Goal: Check status

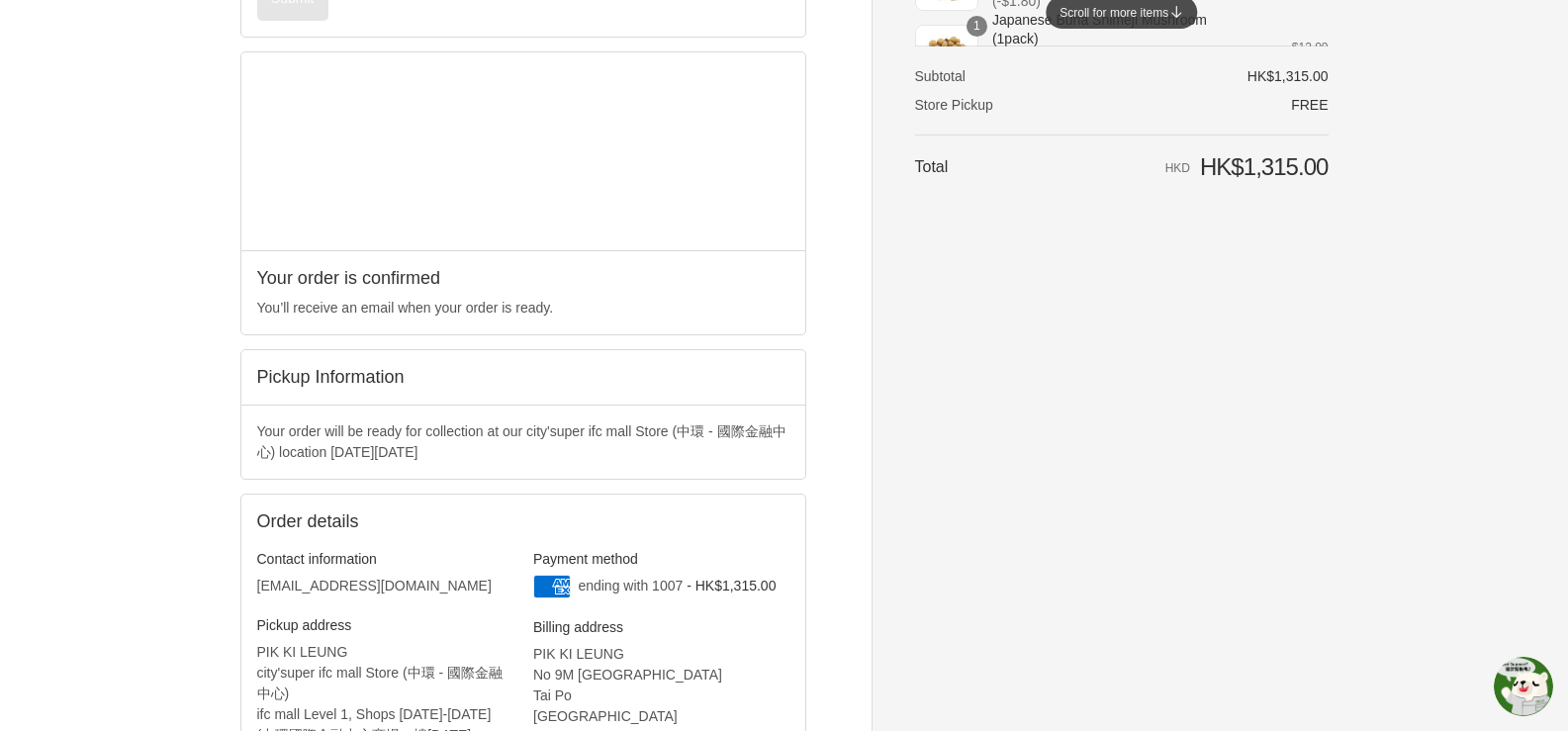
scroll to position [472, 0]
click at [393, 382] on h2 "Pickup Information" at bounding box center [523, 379] width 532 height 23
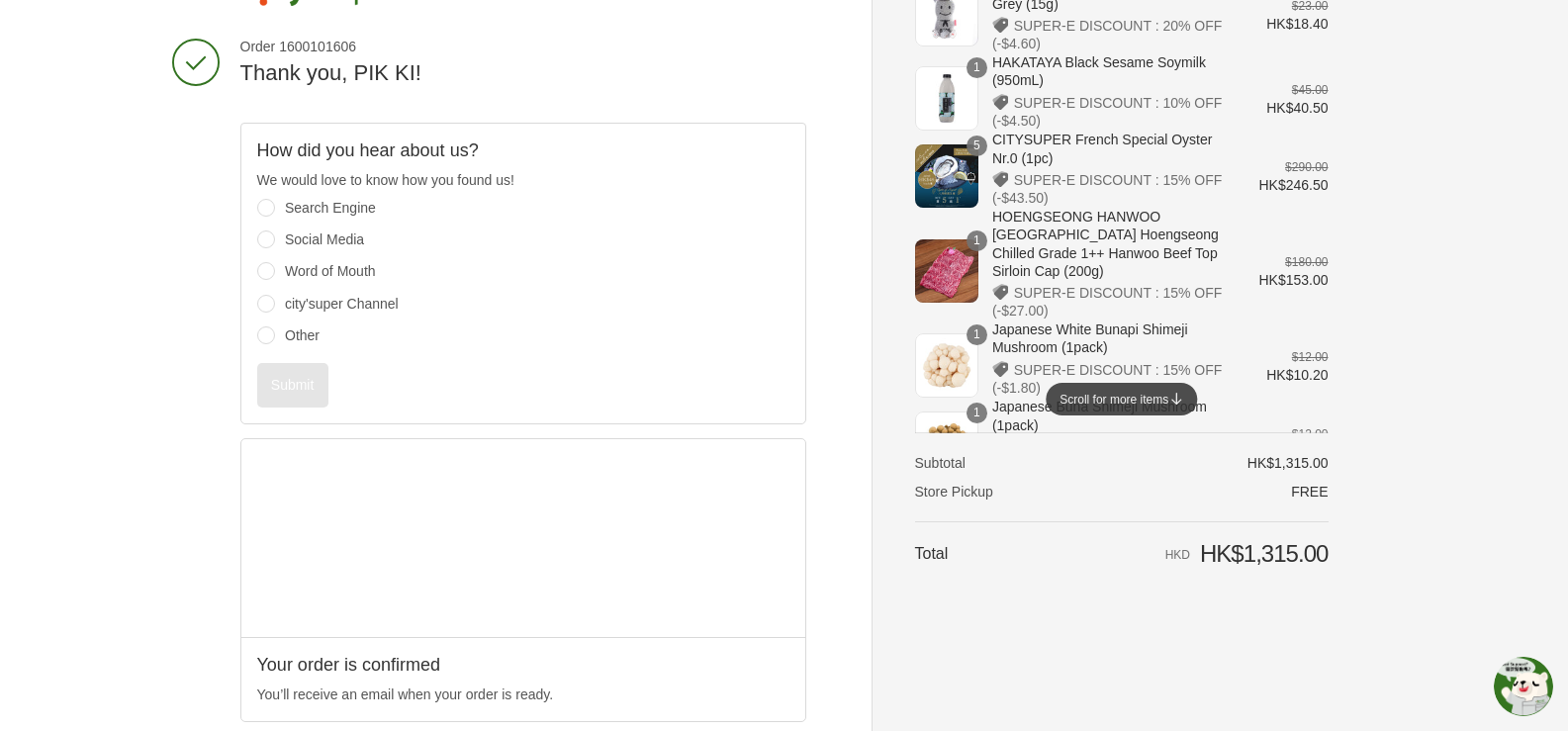
scroll to position [0, 0]
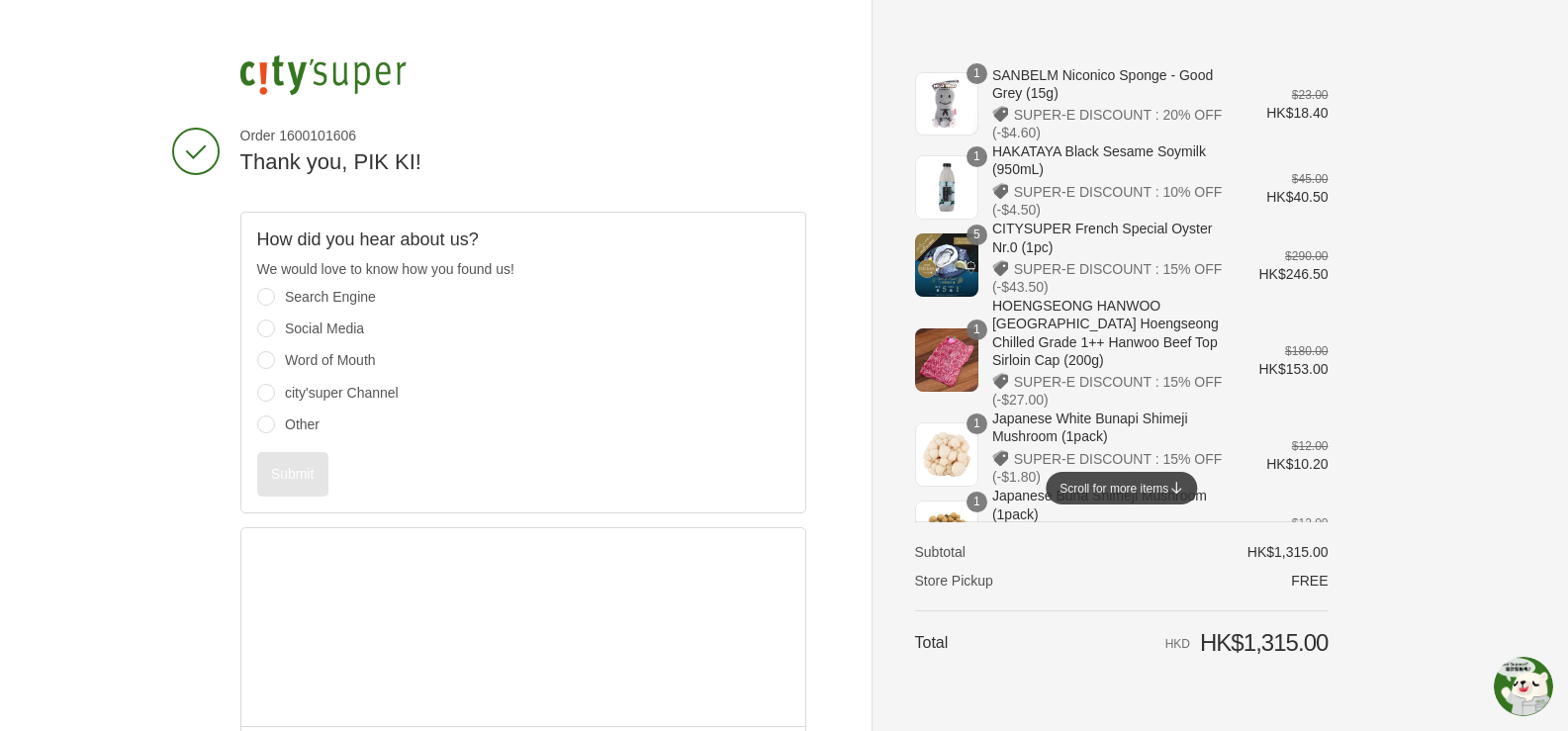
click at [341, 67] on img at bounding box center [324, 75] width 167 height 40
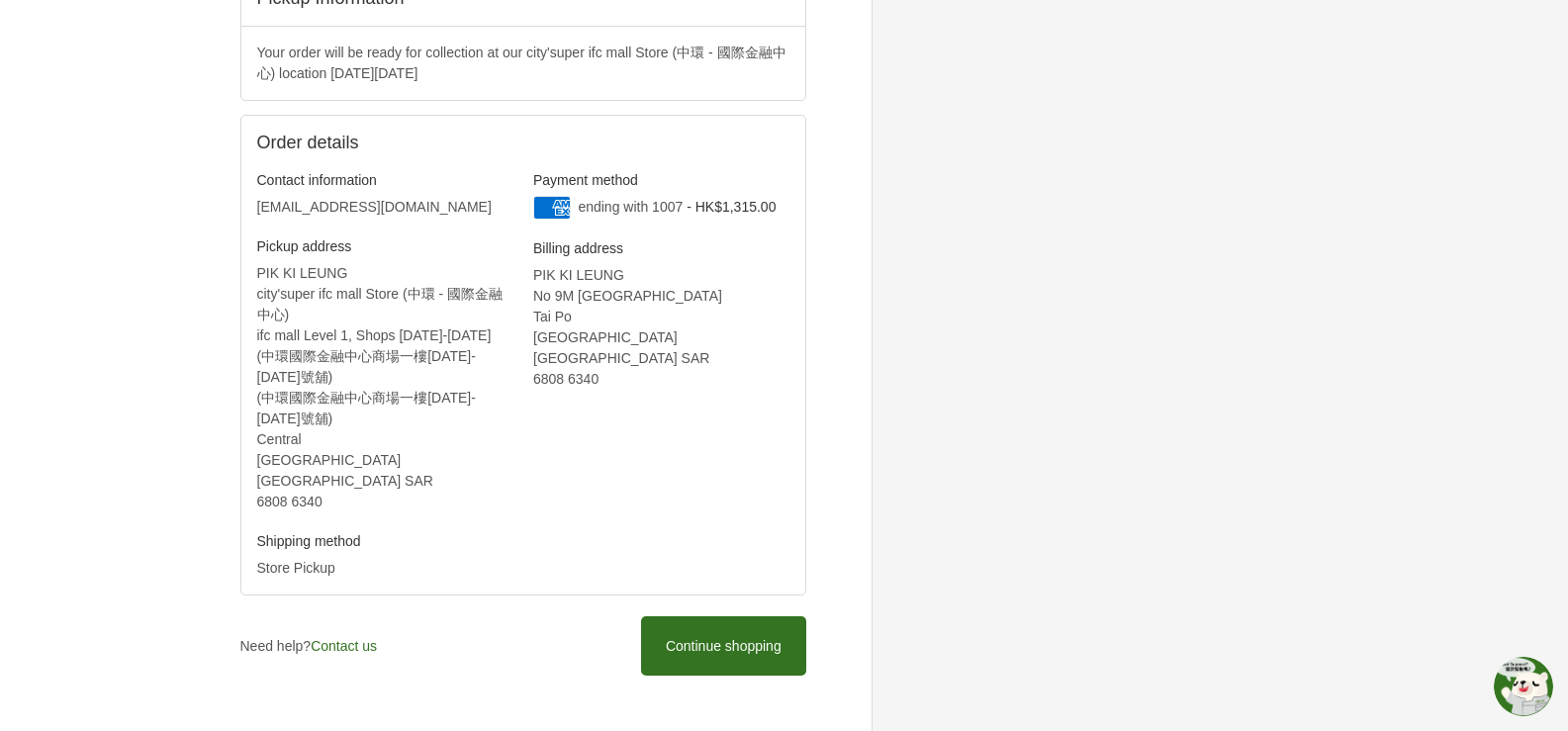
scroll to position [868, 0]
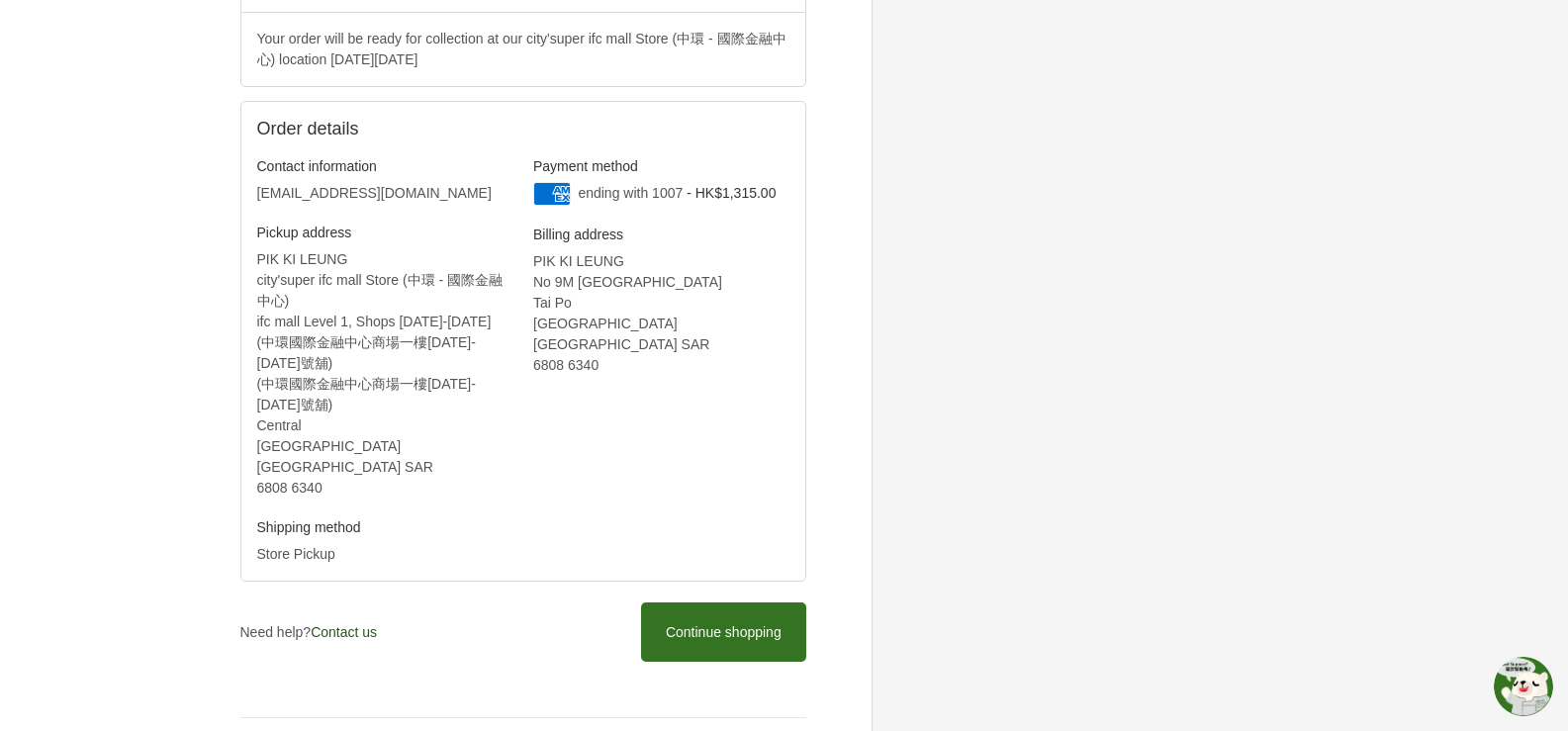
click at [358, 624] on link "Contact us" at bounding box center [343, 632] width 66 height 16
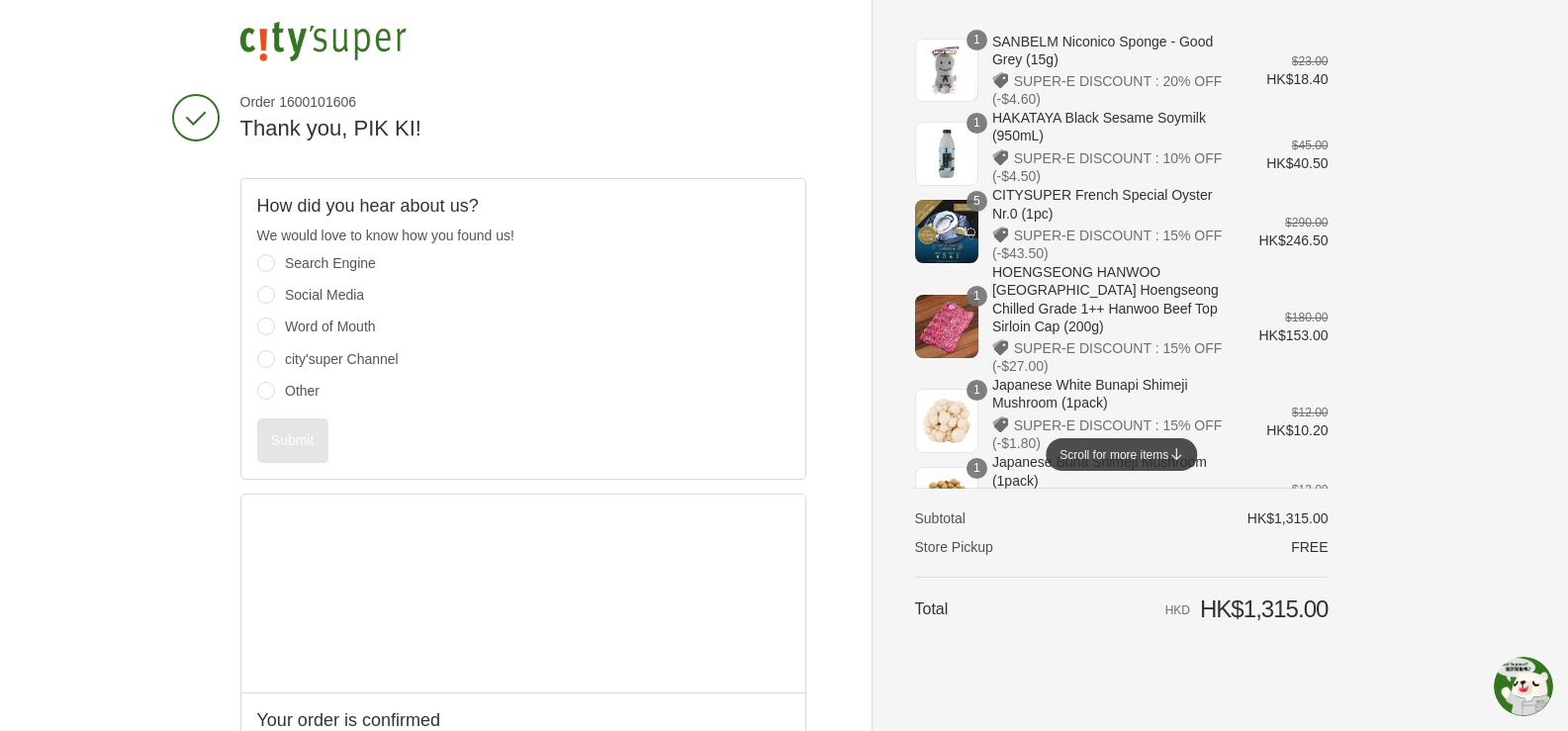
scroll to position [0, 0]
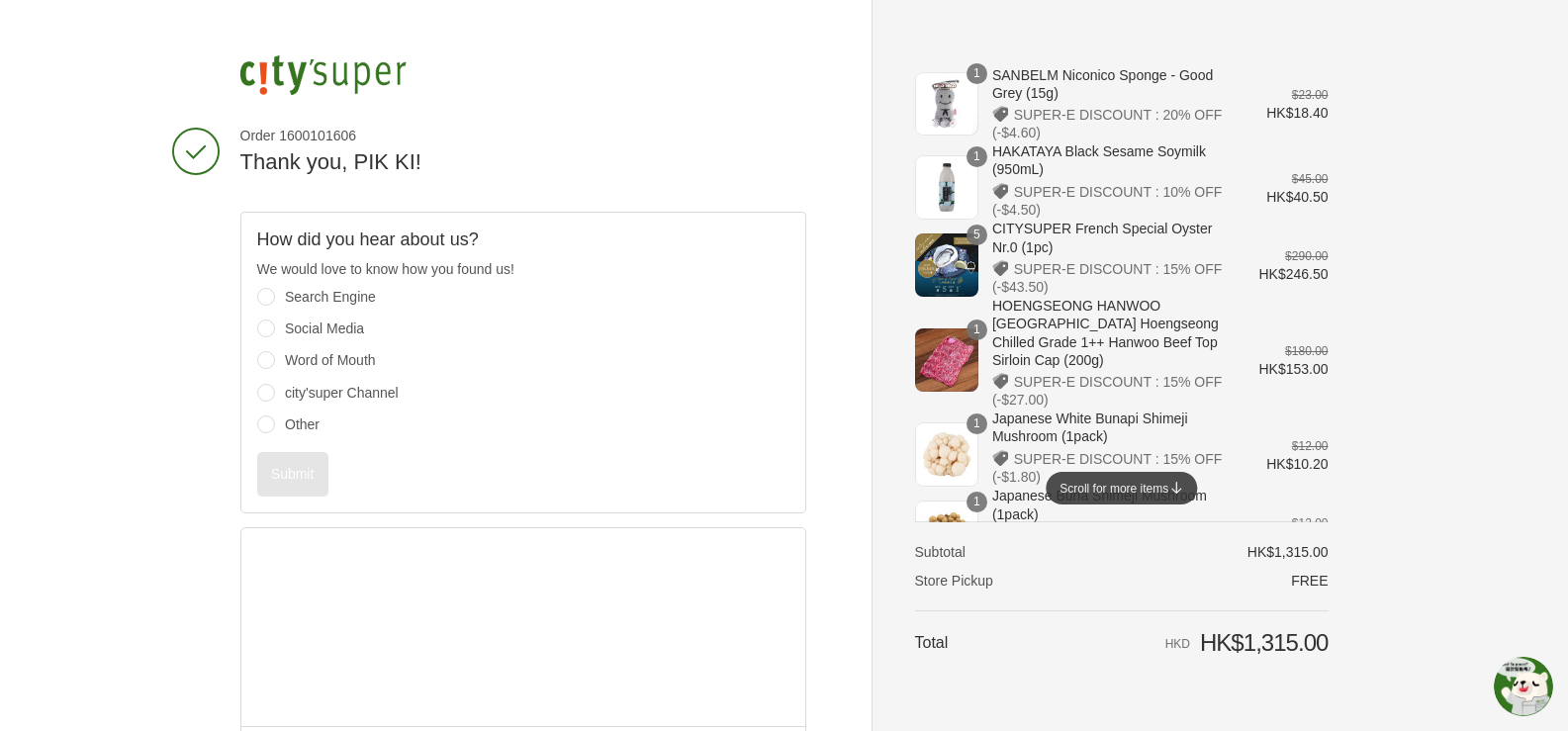
click at [342, 89] on img at bounding box center [324, 75] width 167 height 40
